Goal: Use online tool/utility: Utilize a website feature to perform a specific function

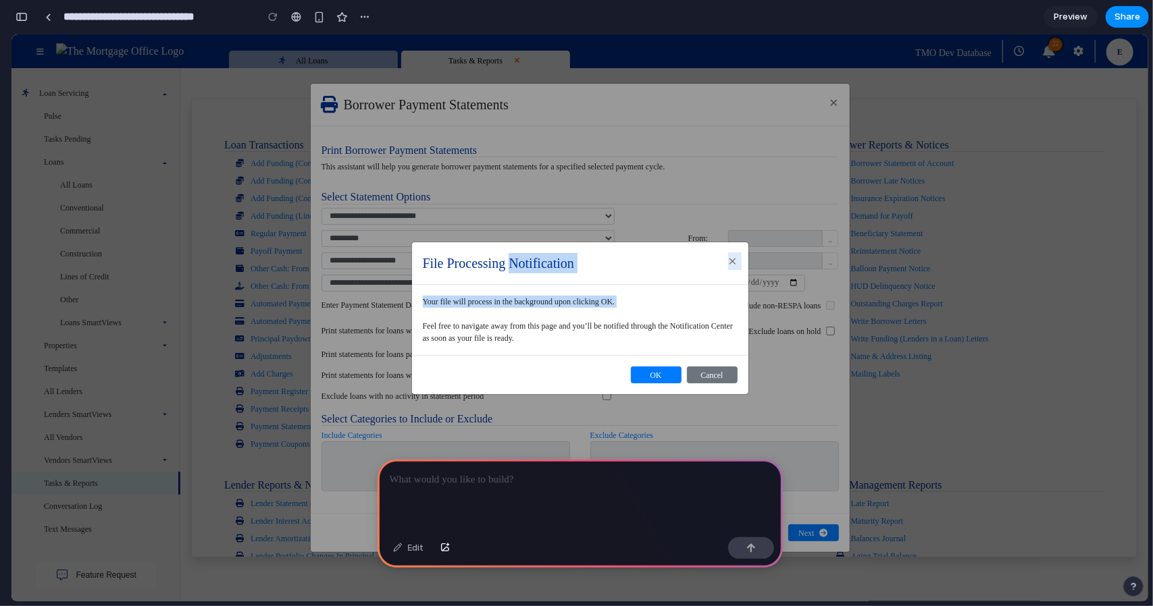
drag, startPoint x: 509, startPoint y: 272, endPoint x: 513, endPoint y: 315, distance: 43.5
click at [513, 315] on div "File Processing Notification × Your file will process in the background upon cl…" at bounding box center [580, 317] width 338 height 153
click at [513, 315] on div "Your file will process in the background upon clicking OK. Feel free to navigat…" at bounding box center [580, 319] width 336 height 70
click at [457, 475] on p at bounding box center [580, 480] width 381 height 16
click at [726, 268] on button "×" at bounding box center [732, 261] width 31 height 38
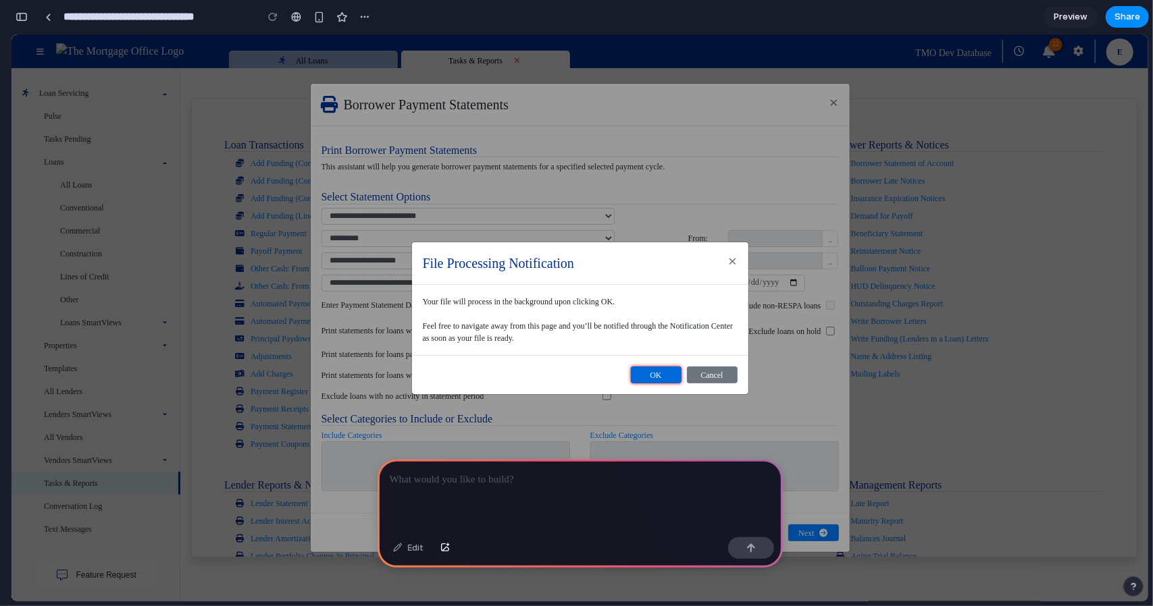
click at [668, 366] on button "OK" at bounding box center [656, 374] width 51 height 17
click at [575, 472] on p at bounding box center [580, 480] width 381 height 16
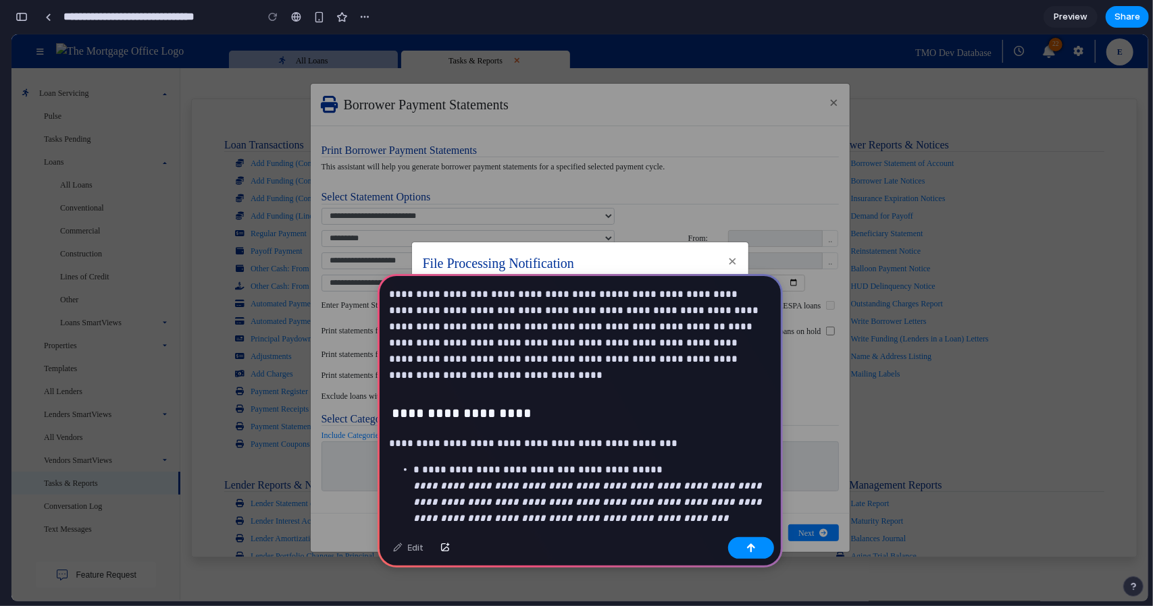
click at [390, 297] on p "**********" at bounding box center [577, 326] width 375 height 81
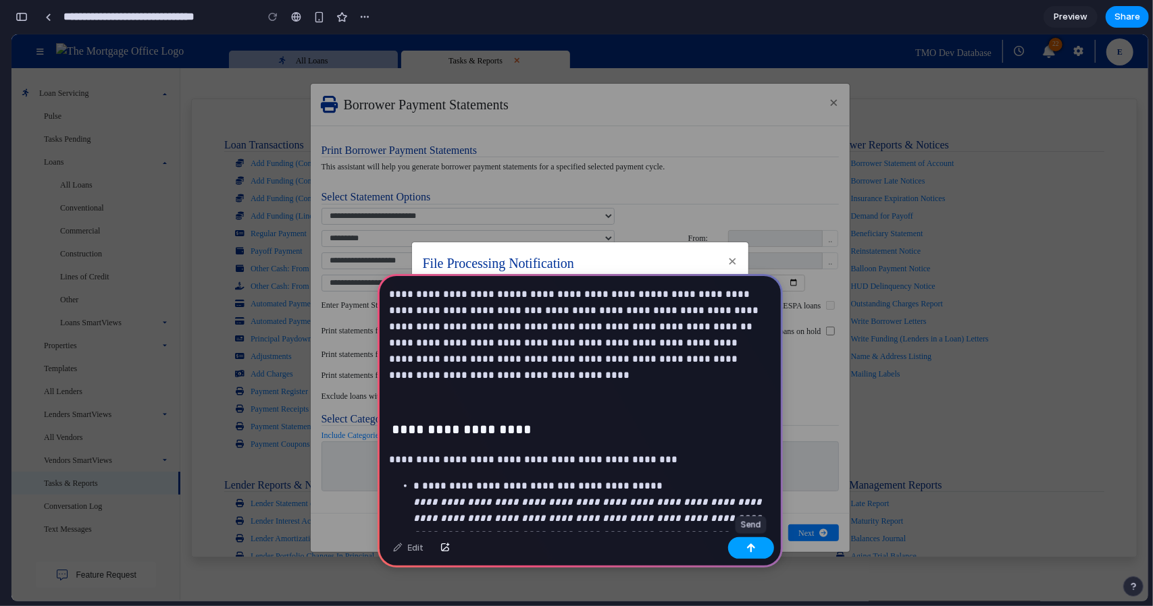
click at [749, 543] on button "button" at bounding box center [751, 549] width 46 height 22
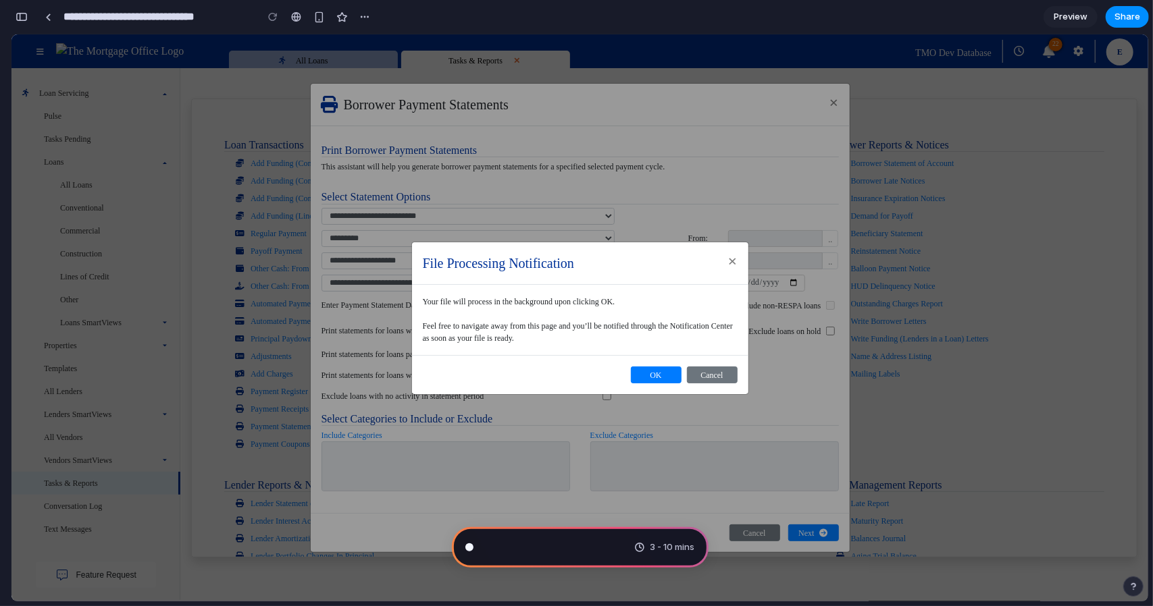
scroll to position [1345, 0]
click at [554, 542] on span "Consulting the digital oracle ." at bounding box center [543, 548] width 123 height 14
click at [542, 552] on span "Consulting the digital oracle .." at bounding box center [544, 548] width 125 height 14
type input "**********"
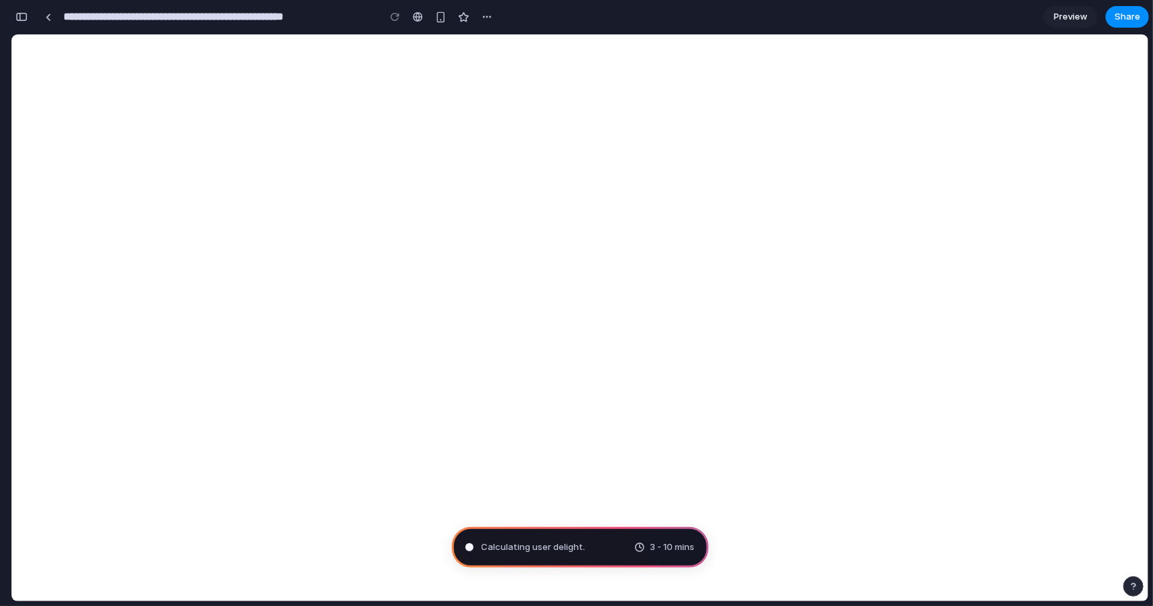
scroll to position [0, 0]
select select "**********"
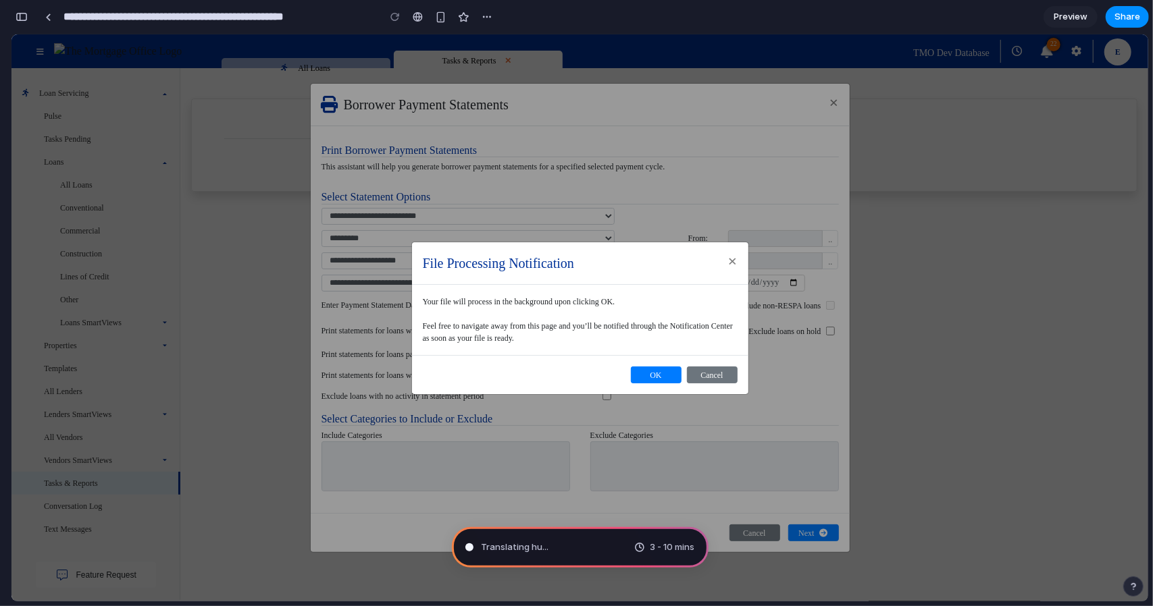
scroll to position [2075, 0]
click at [62, 22] on input "**********" at bounding box center [217, 17] width 313 height 24
click at [49, 15] on div at bounding box center [48, 17] width 6 height 7
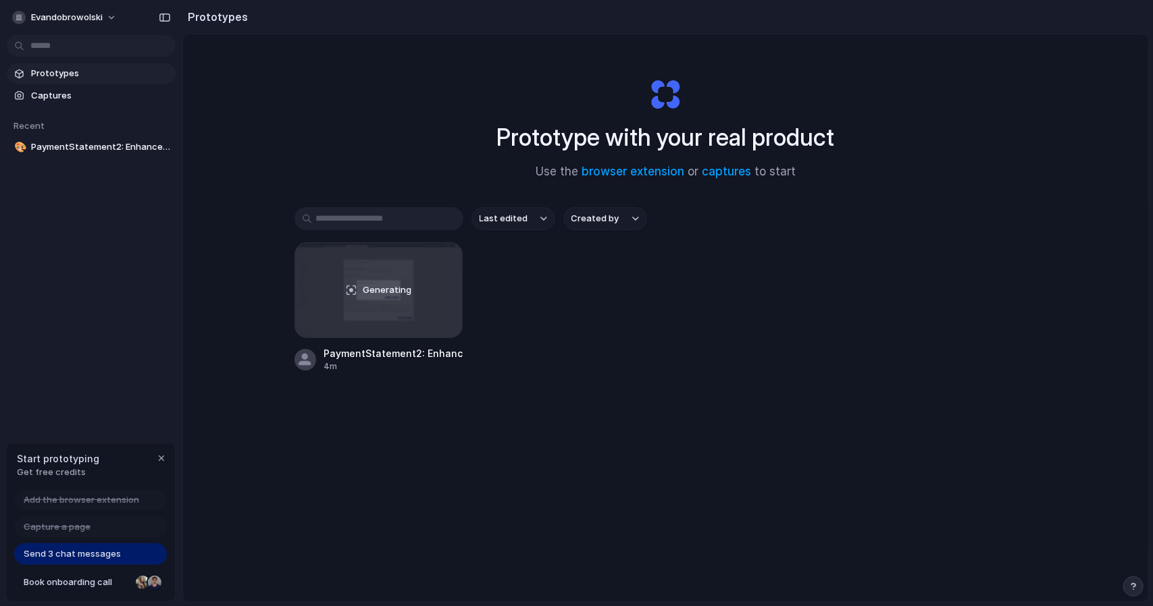
click at [32, 68] on span "Prototypes" at bounding box center [100, 74] width 139 height 14
click at [317, 286] on div "Generating" at bounding box center [378, 290] width 167 height 95
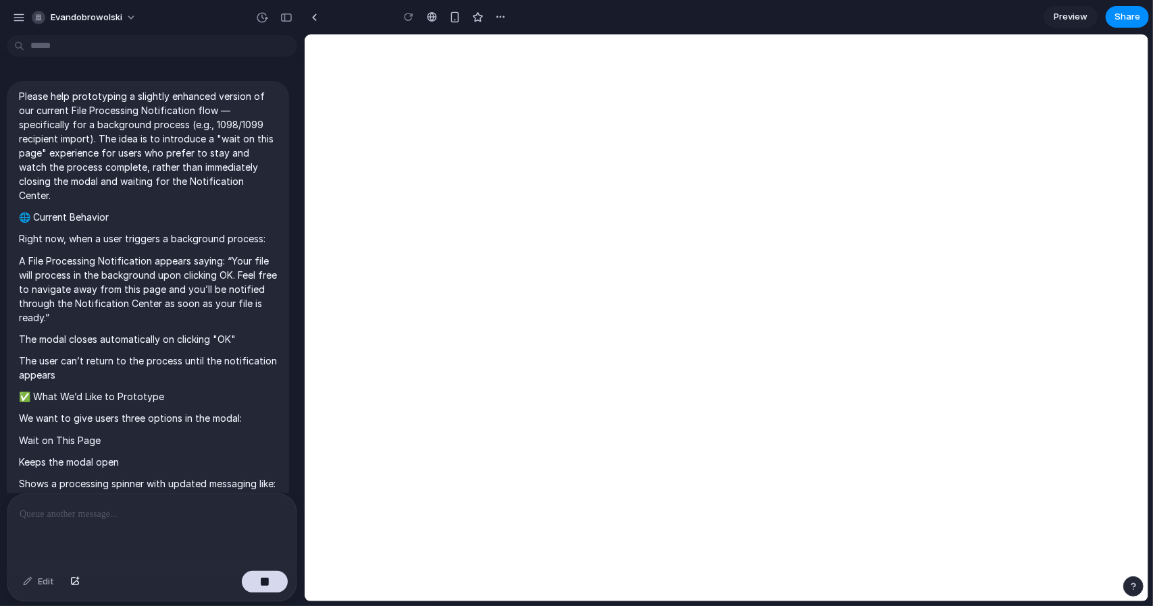
scroll to position [494, 0]
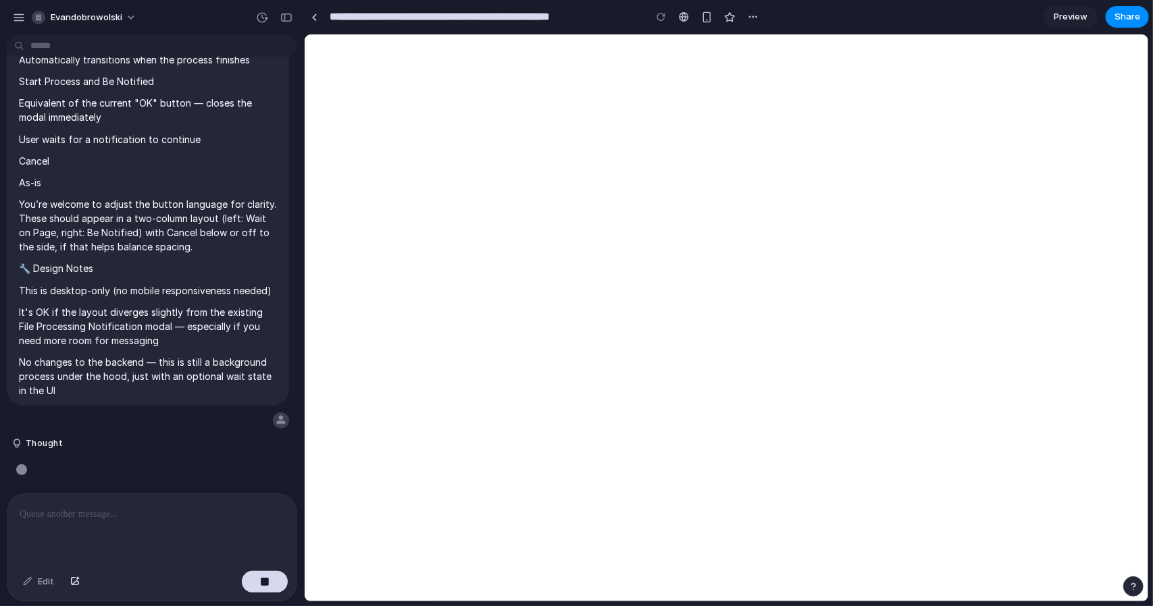
select select "**********"
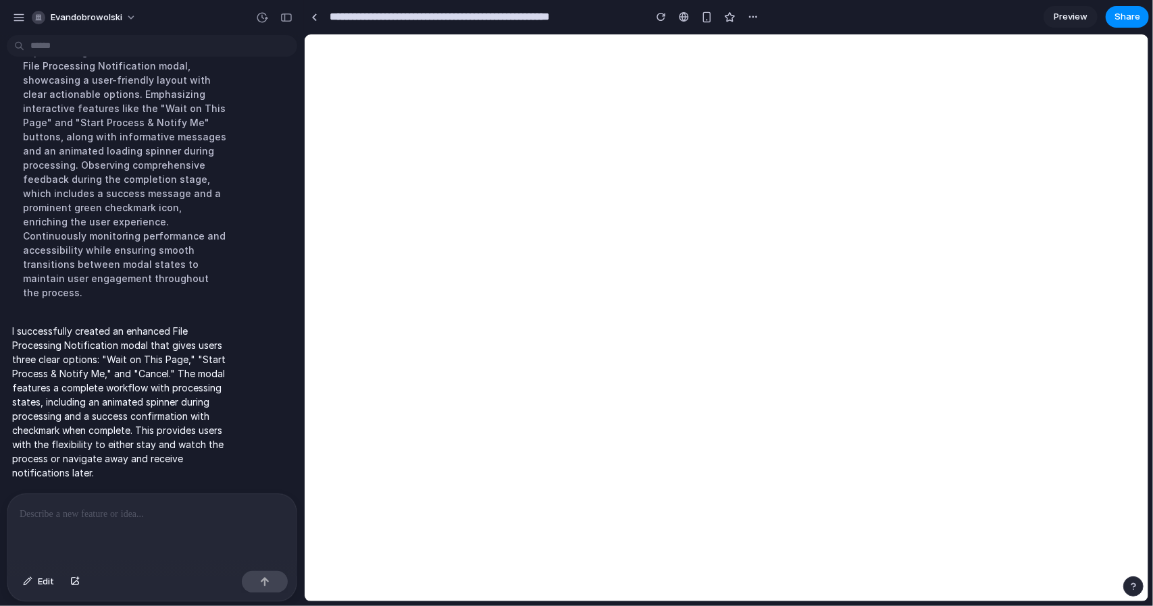
scroll to position [0, 0]
select select "**********"
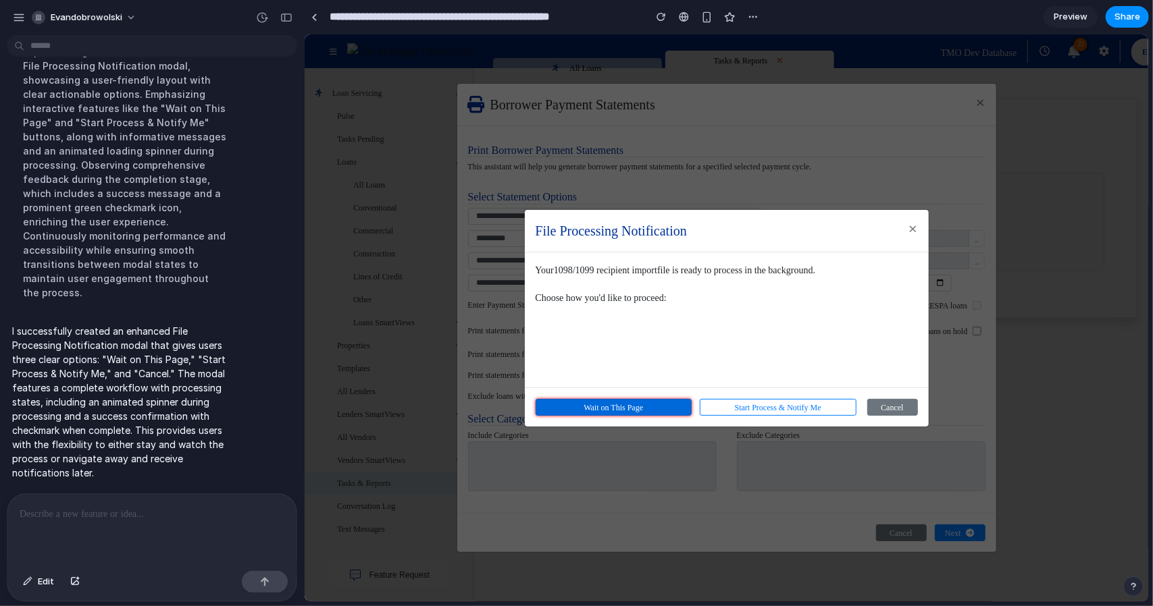
click at [615, 398] on button "Wait on This Page" at bounding box center [613, 406] width 157 height 17
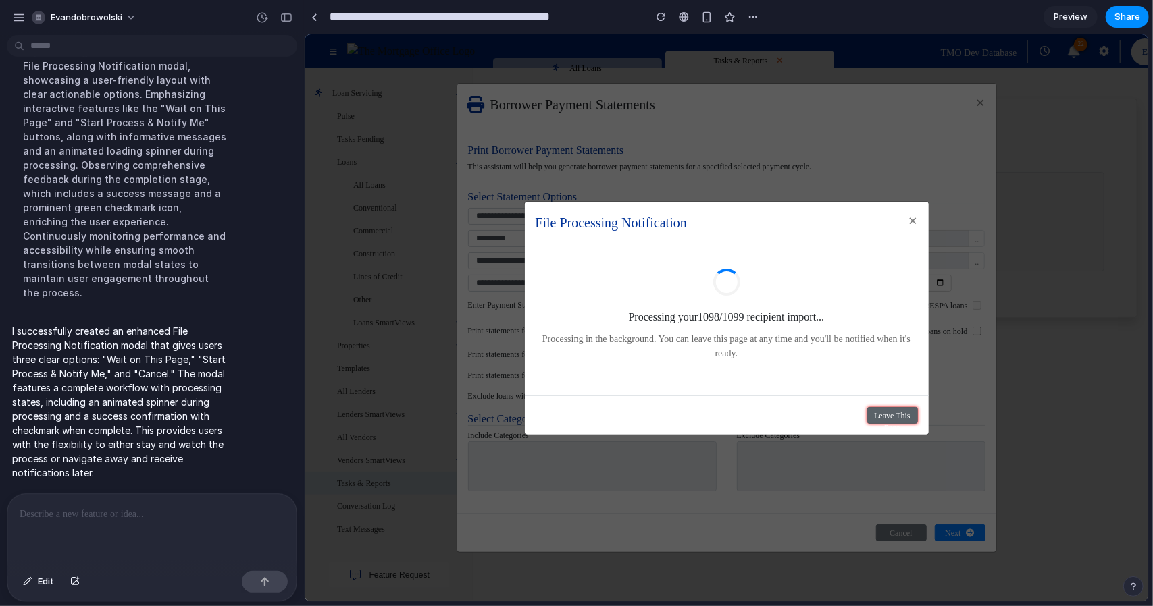
click at [900, 421] on button "Leave This Page" at bounding box center [891, 415] width 51 height 17
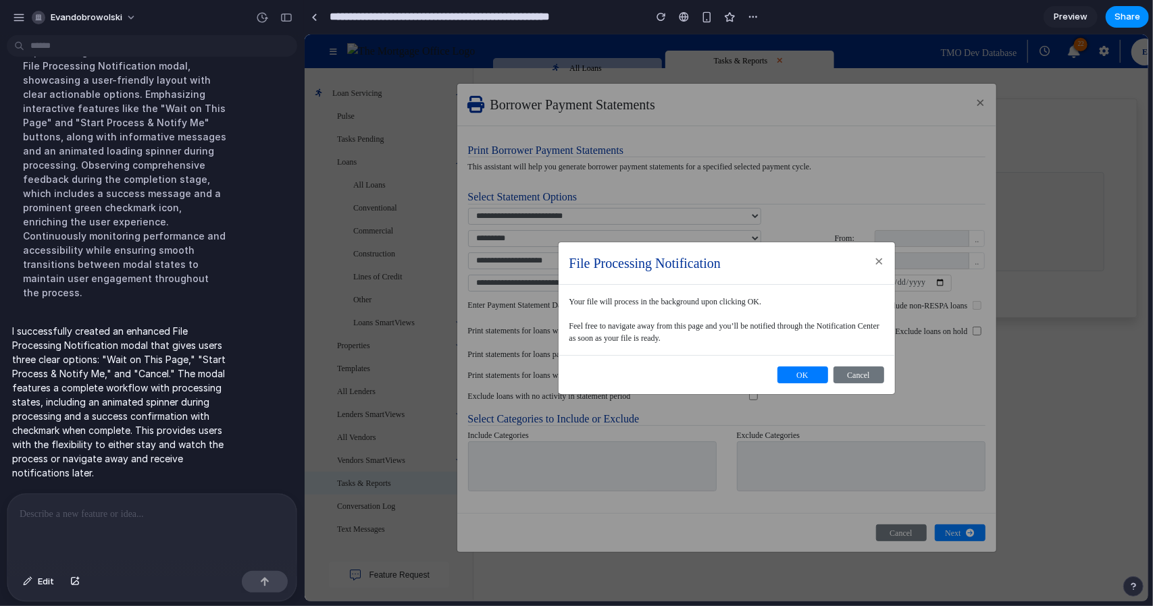
click at [877, 267] on span "×" at bounding box center [878, 261] width 9 height 18
click at [881, 256] on span "×" at bounding box center [878, 261] width 9 height 18
click at [789, 380] on button "OK" at bounding box center [802, 374] width 51 height 17
click at [796, 369] on button "OK" at bounding box center [802, 374] width 51 height 17
click at [871, 374] on button "Cancel" at bounding box center [858, 374] width 51 height 17
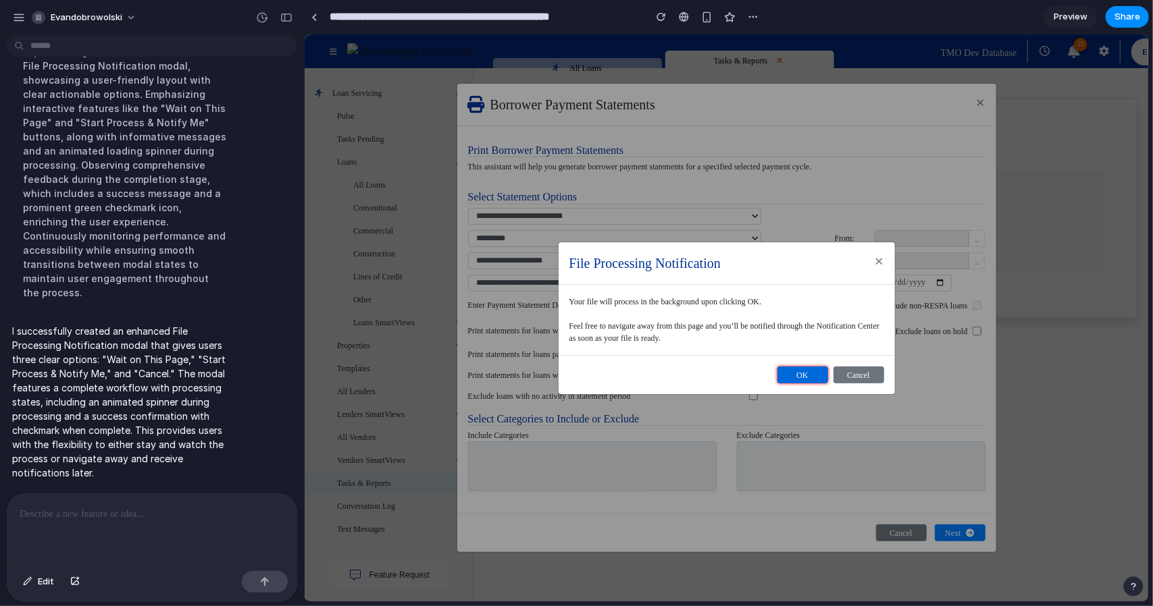
click at [796, 367] on button "OK" at bounding box center [802, 374] width 51 height 17
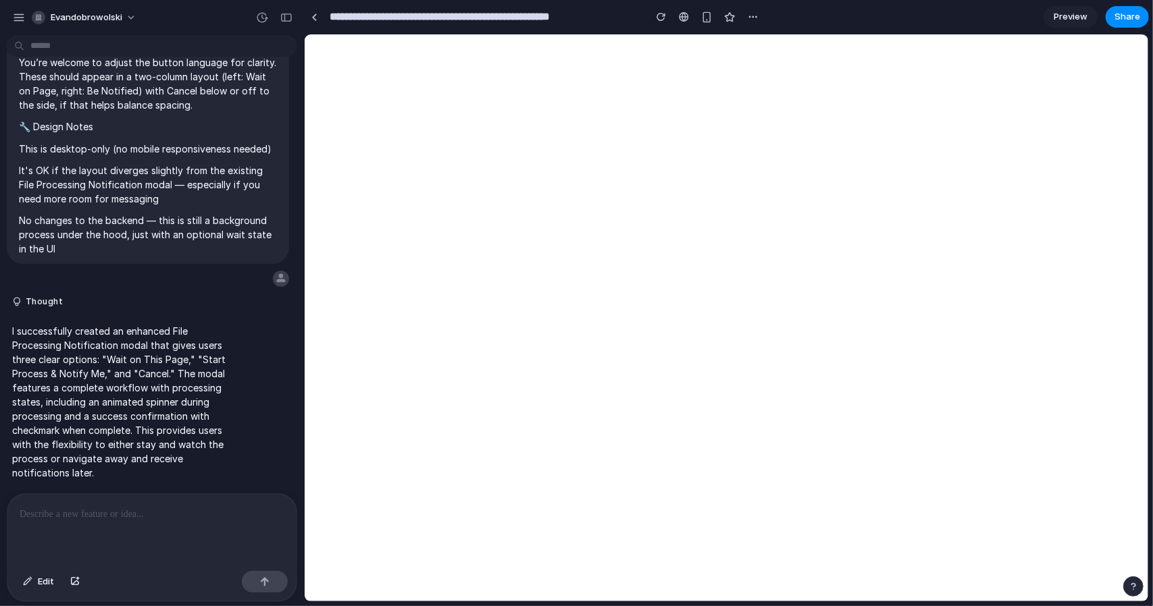
select select "**********"
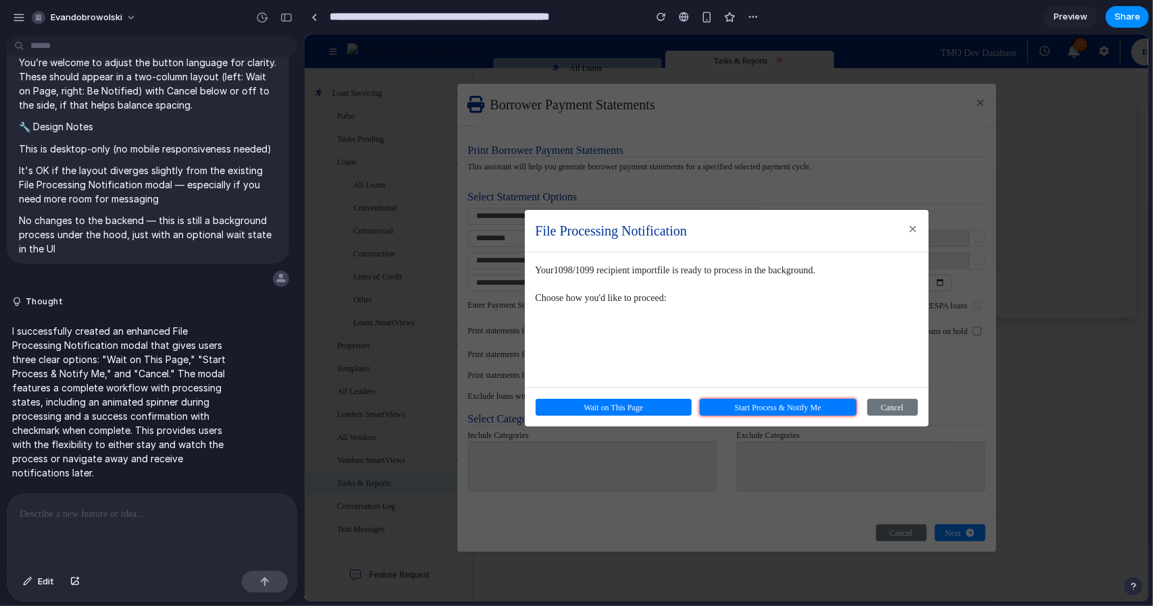
click at [784, 408] on button "Start Process & Notify Me" at bounding box center [777, 406] width 157 height 17
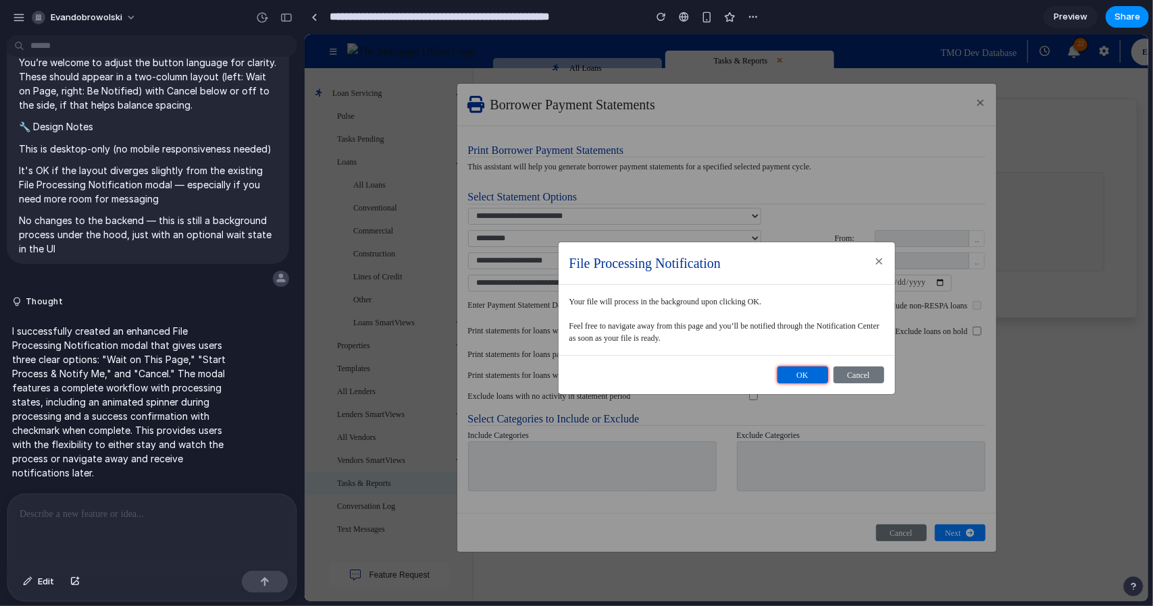
click at [813, 378] on button "OK" at bounding box center [802, 374] width 51 height 17
click at [885, 378] on div "OK Cancel" at bounding box center [726, 374] width 336 height 39
click at [866, 362] on div "OK Cancel" at bounding box center [726, 374] width 336 height 39
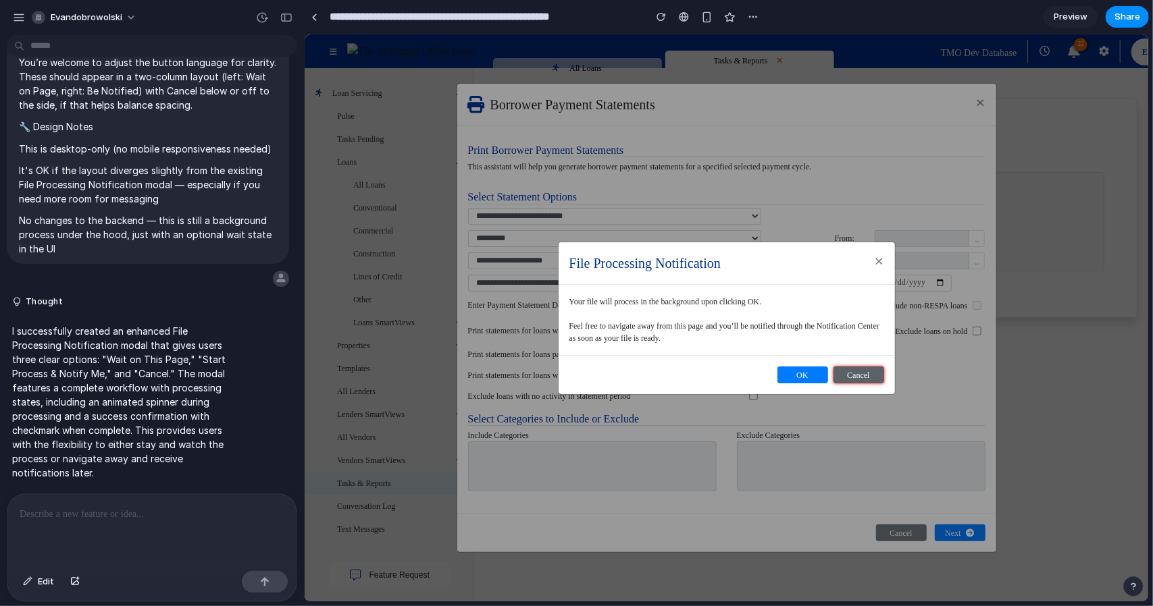
click at [864, 371] on button "Cancel" at bounding box center [858, 374] width 51 height 17
click at [657, 17] on div "button" at bounding box center [660, 16] width 9 height 9
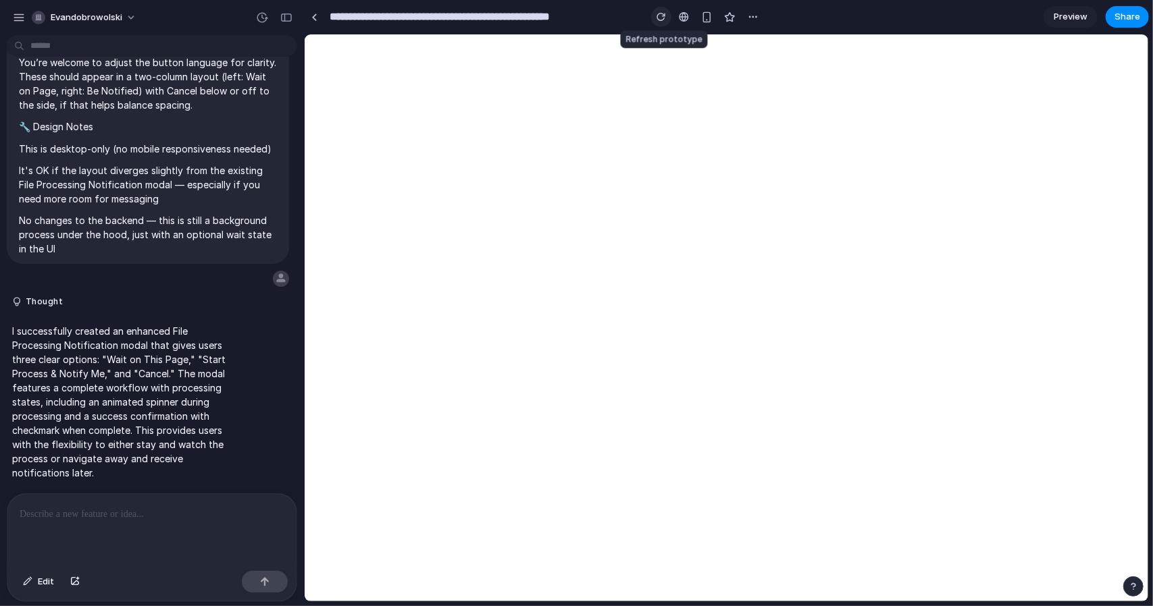
select select "**********"
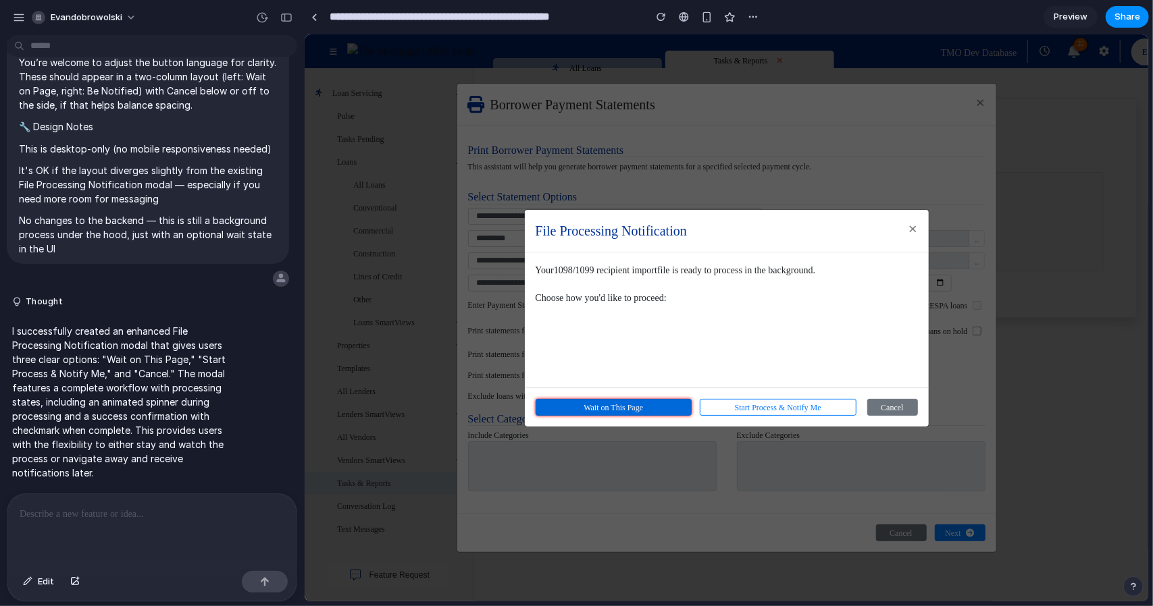
click at [625, 404] on button "Wait on This Page" at bounding box center [613, 406] width 157 height 17
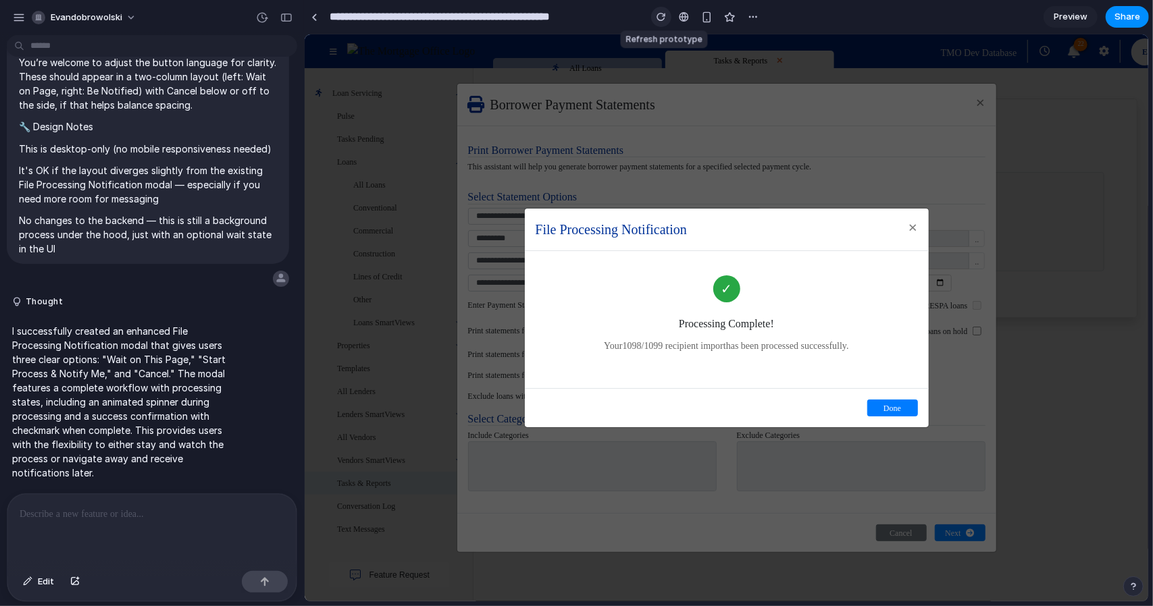
click at [658, 18] on div "button" at bounding box center [660, 16] width 9 height 9
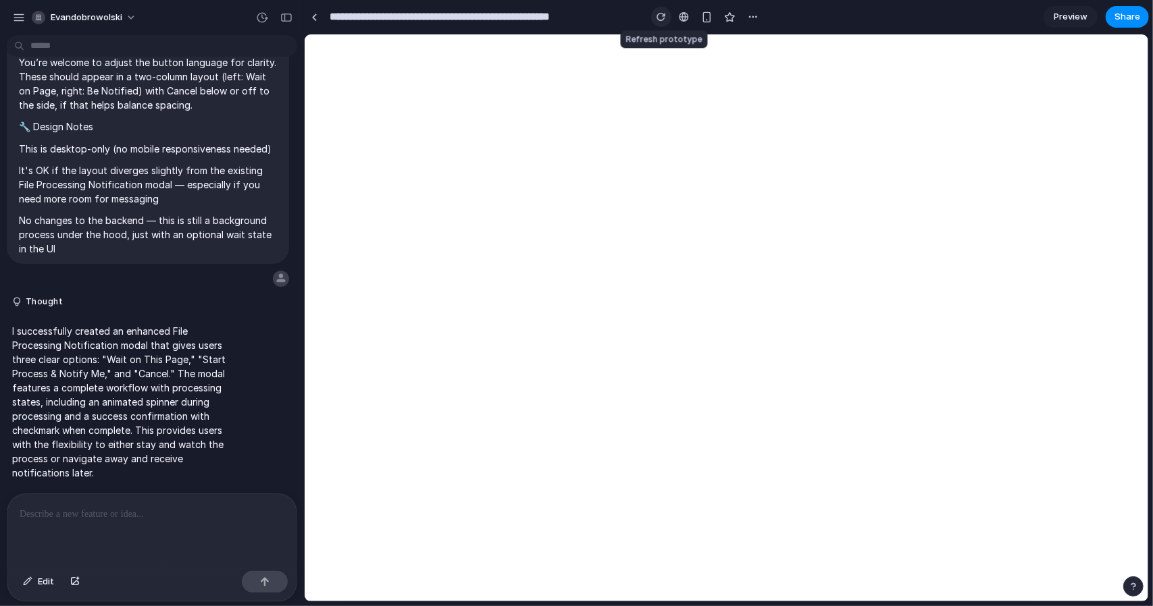
select select "**********"
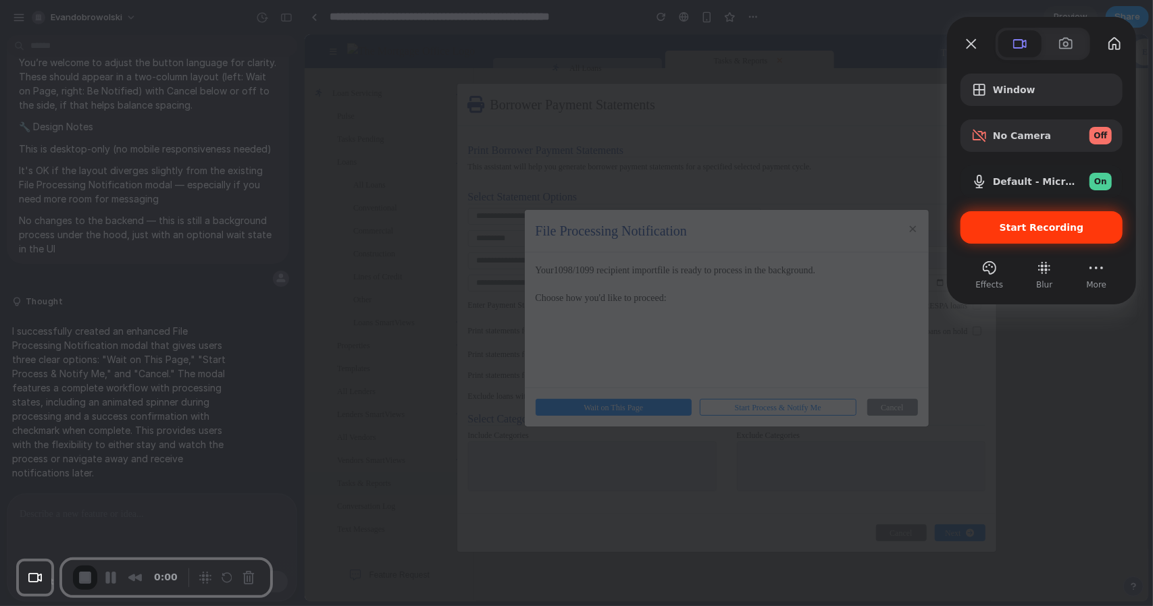
click at [1012, 230] on span "Start Recording" at bounding box center [1042, 227] width 84 height 11
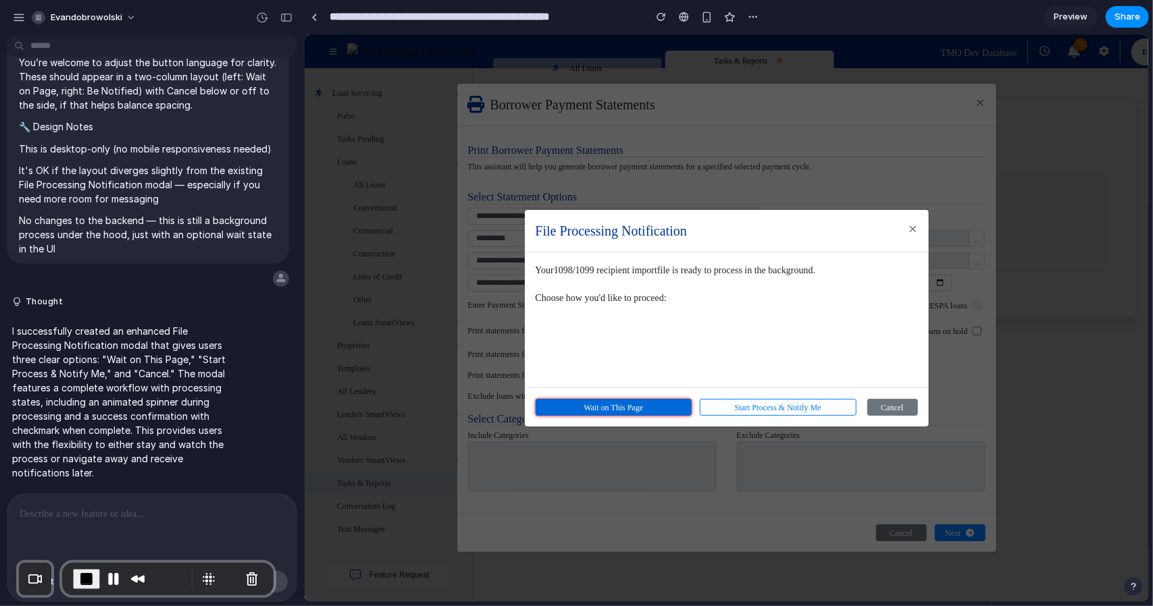
click at [604, 407] on button "Wait on This Page" at bounding box center [613, 406] width 157 height 17
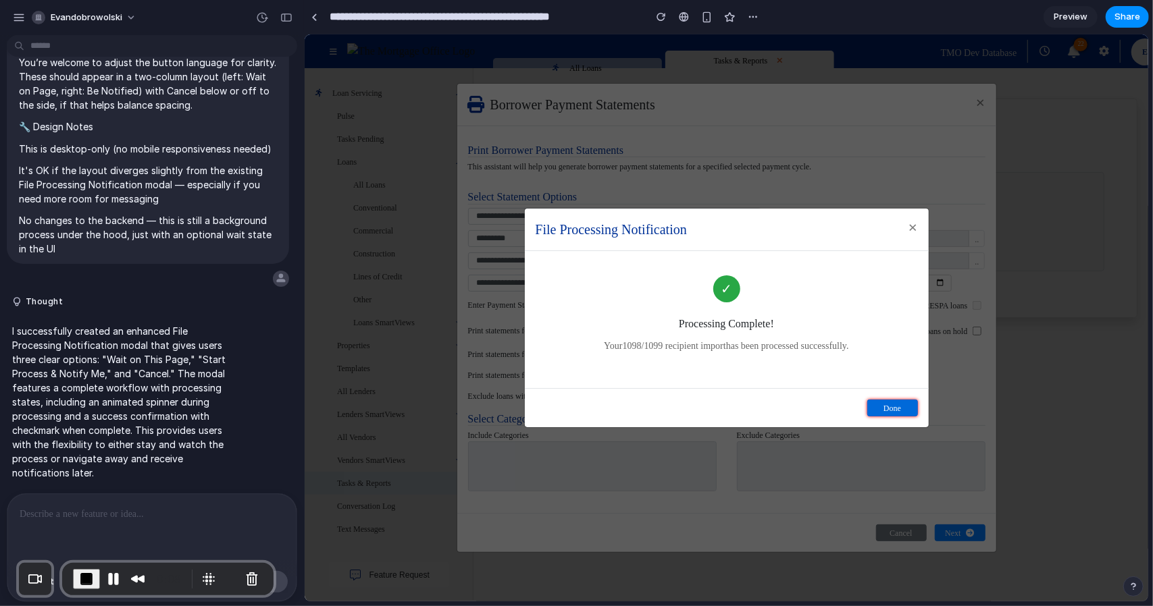
click at [882, 406] on button "Done" at bounding box center [891, 407] width 51 height 17
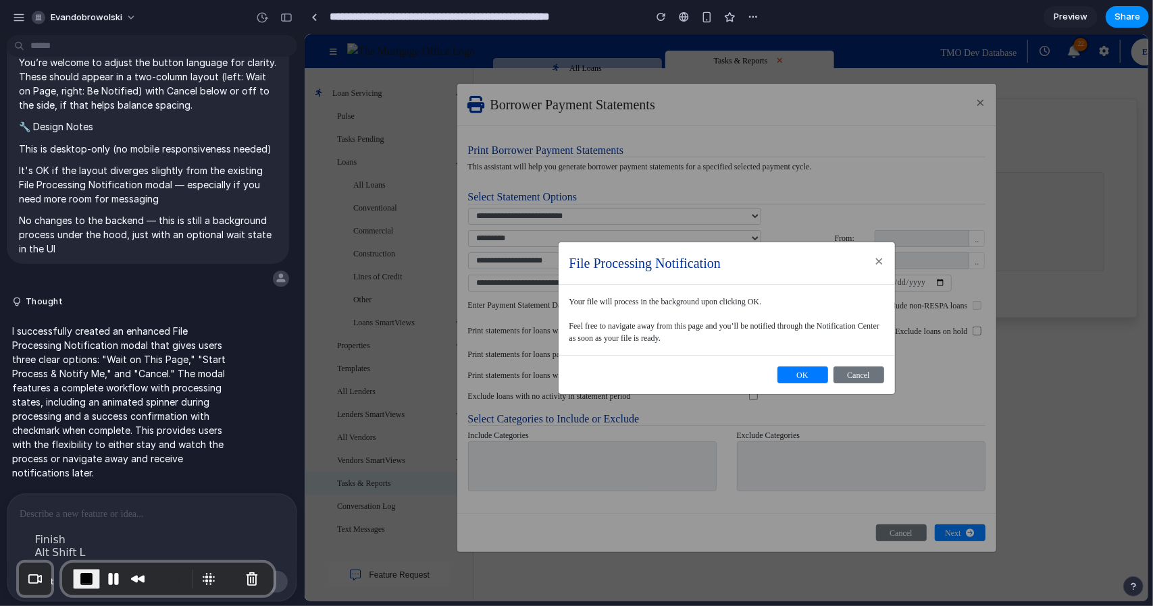
click at [83, 581] on span "End Recording" at bounding box center [86, 579] width 16 height 16
